Goal: Communication & Community: Answer question/provide support

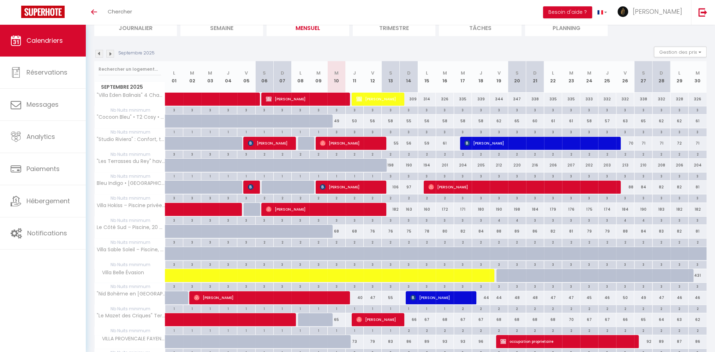
scroll to position [71, 0]
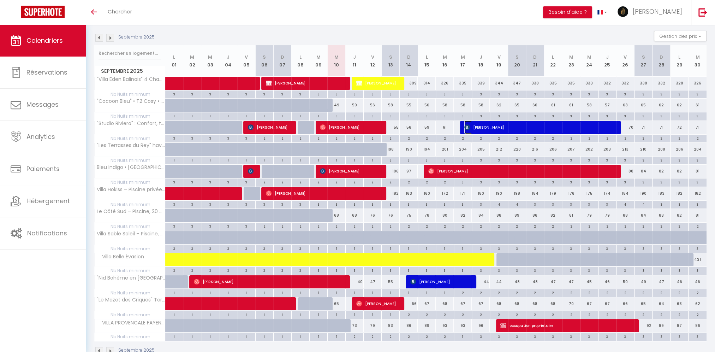
click at [538, 127] on span "CHRISTIAN POULLET" at bounding box center [539, 126] width 150 height 13
select select "OK"
select select "KO"
select select "0"
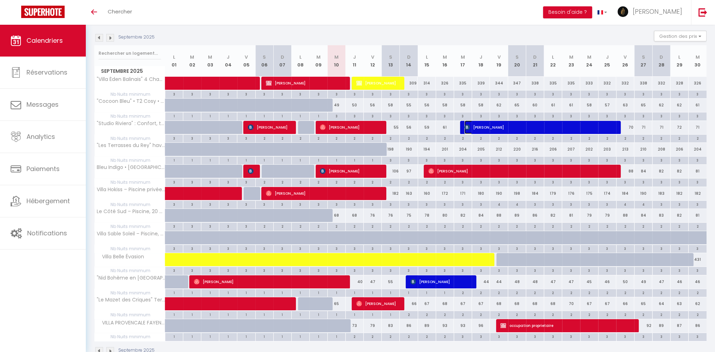
select select "1"
select select
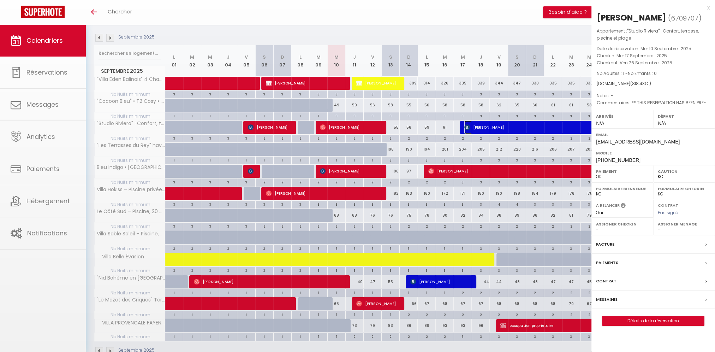
select select "50533"
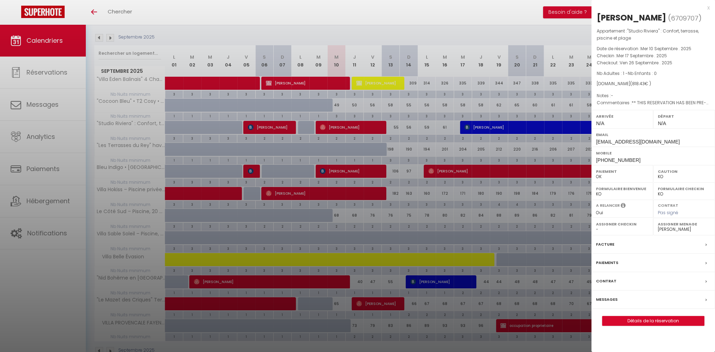
click at [613, 303] on label "Messages" at bounding box center [607, 299] width 22 height 7
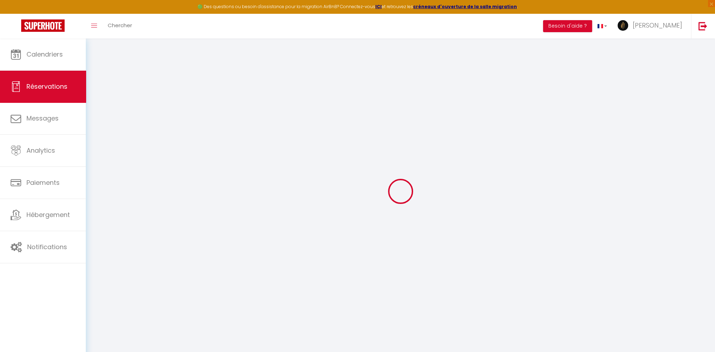
select select
checkbox input "false"
type textarea "** THIS RESERVATION HAS BEEN PRE-PAID ** Approximate time of arrival: between 1…"
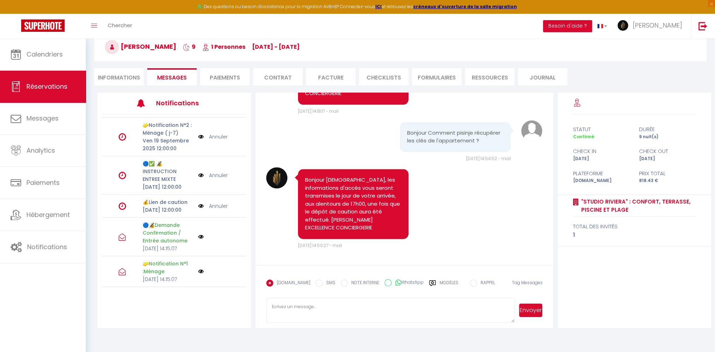
scroll to position [38, 0]
click at [440, 280] on label "Modèles" at bounding box center [449, 285] width 19 height 12
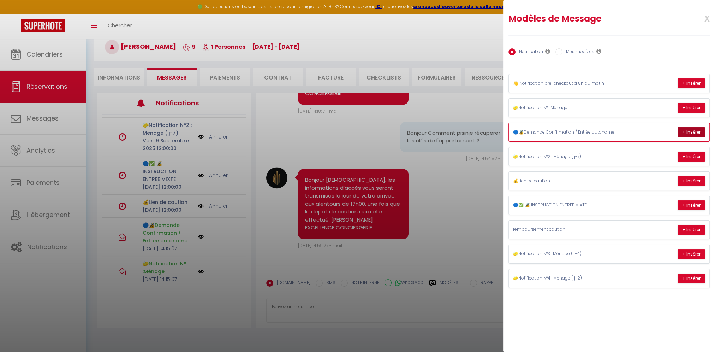
click at [686, 133] on button "+ Insérer" at bounding box center [692, 132] width 28 height 10
type textarea "Bonjour CHRISTIAN, Nous sommes ravis de vous accueillir prochainement dans votr…"
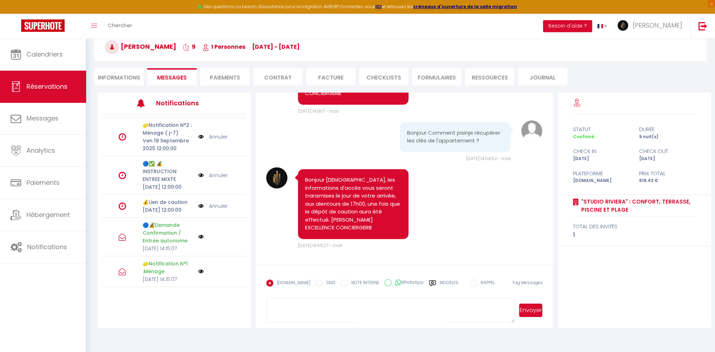
scroll to position [765, 0]
click at [534, 311] on button "Envoyer" at bounding box center [531, 309] width 24 height 13
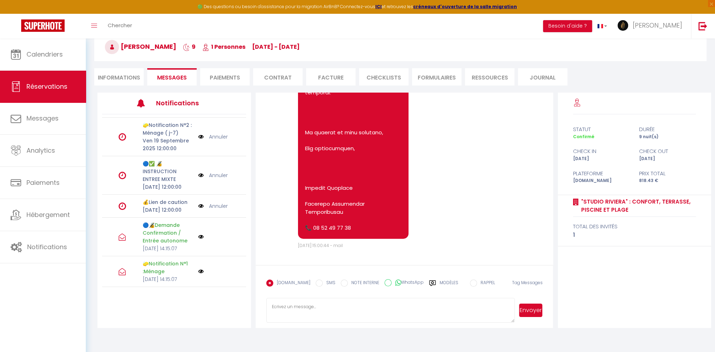
scroll to position [2610, 0]
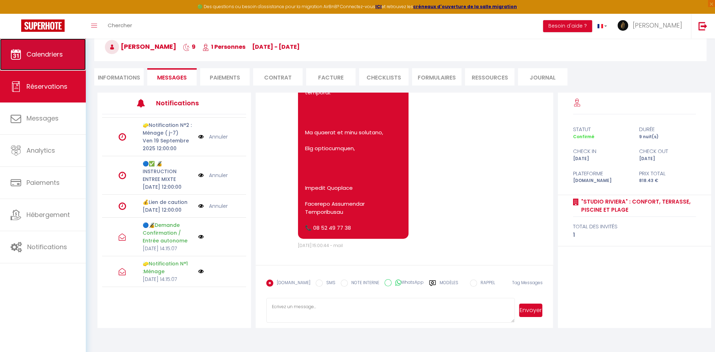
click at [41, 55] on span "Calendriers" at bounding box center [44, 54] width 36 height 9
